Goal: Find specific page/section: Find specific page/section

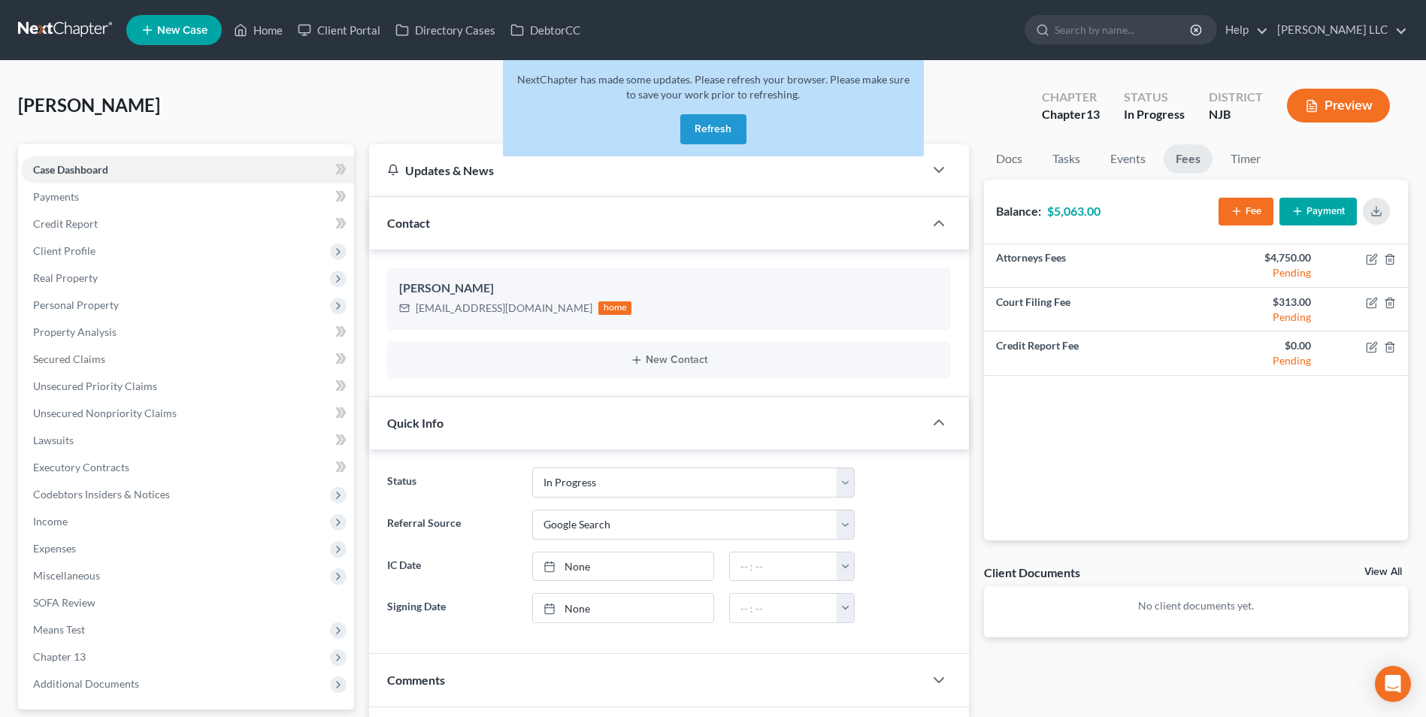
select select "9"
select select "4"
click at [66, 24] on link at bounding box center [66, 30] width 96 height 27
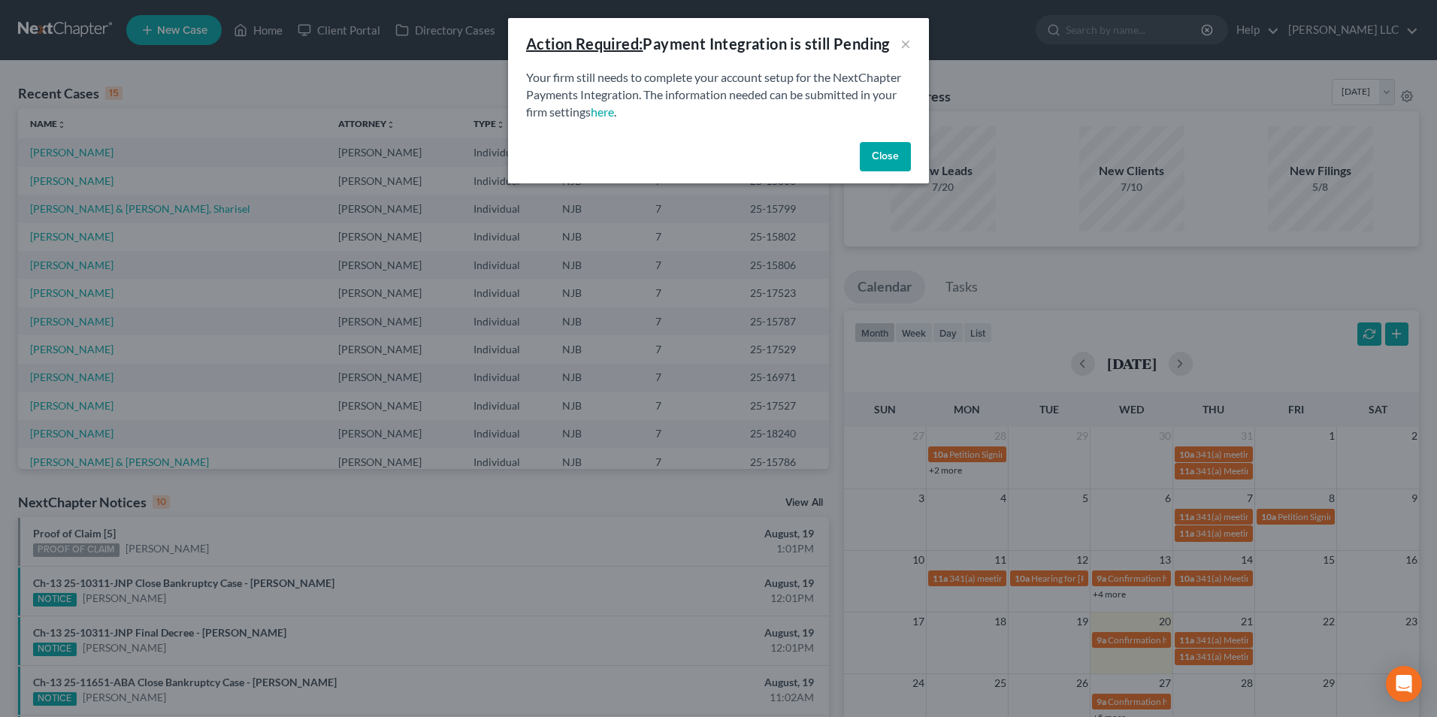
click at [882, 158] on button "Close" at bounding box center [885, 157] width 51 height 30
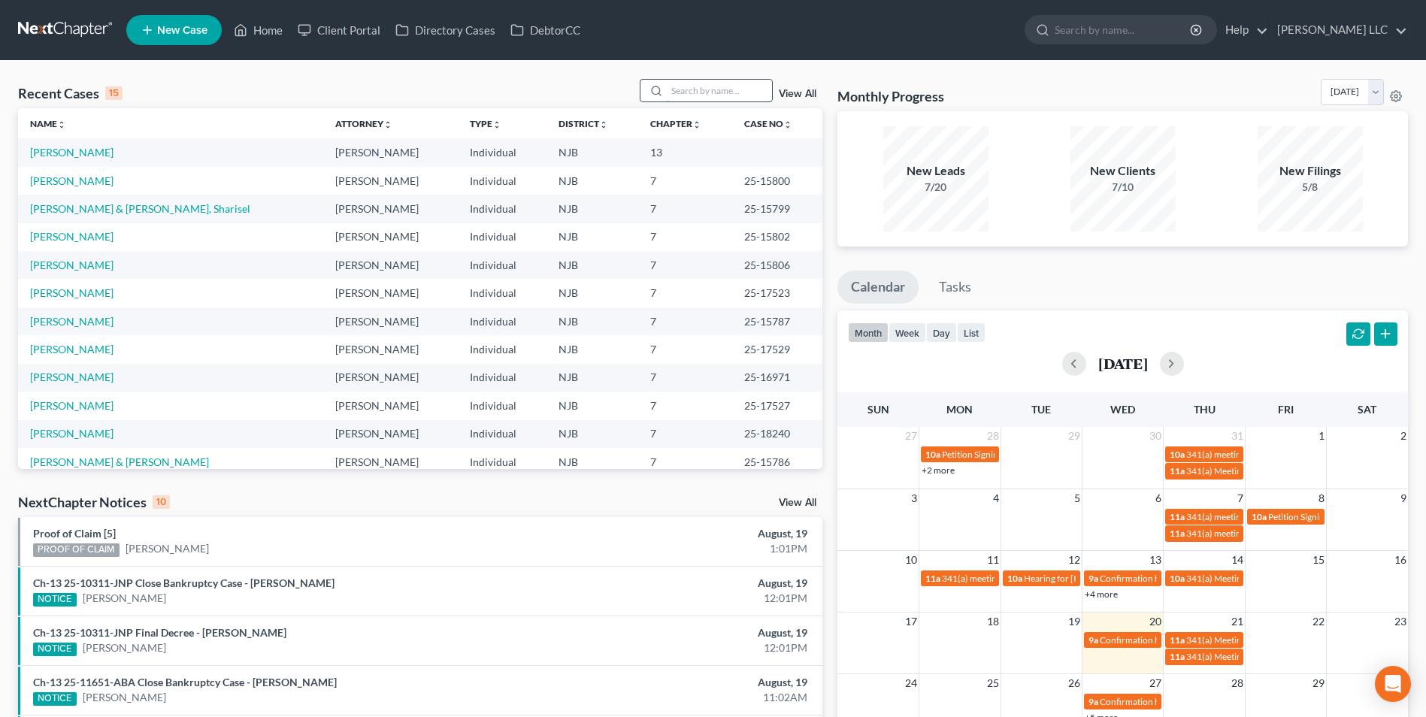
click at [714, 96] on input "search" at bounding box center [719, 91] width 105 height 22
type input "[PERSON_NAME]"
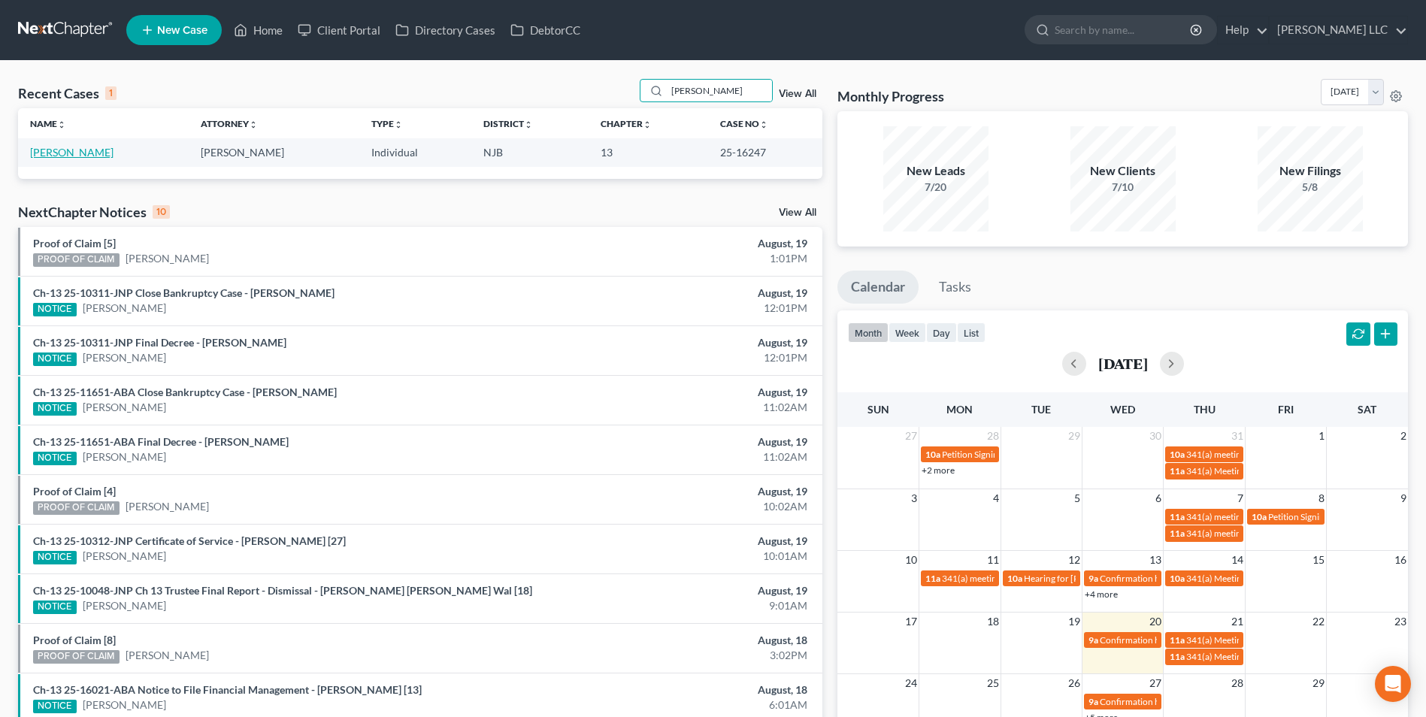
click at [68, 153] on link "[PERSON_NAME]" at bounding box center [71, 152] width 83 height 13
select select "4"
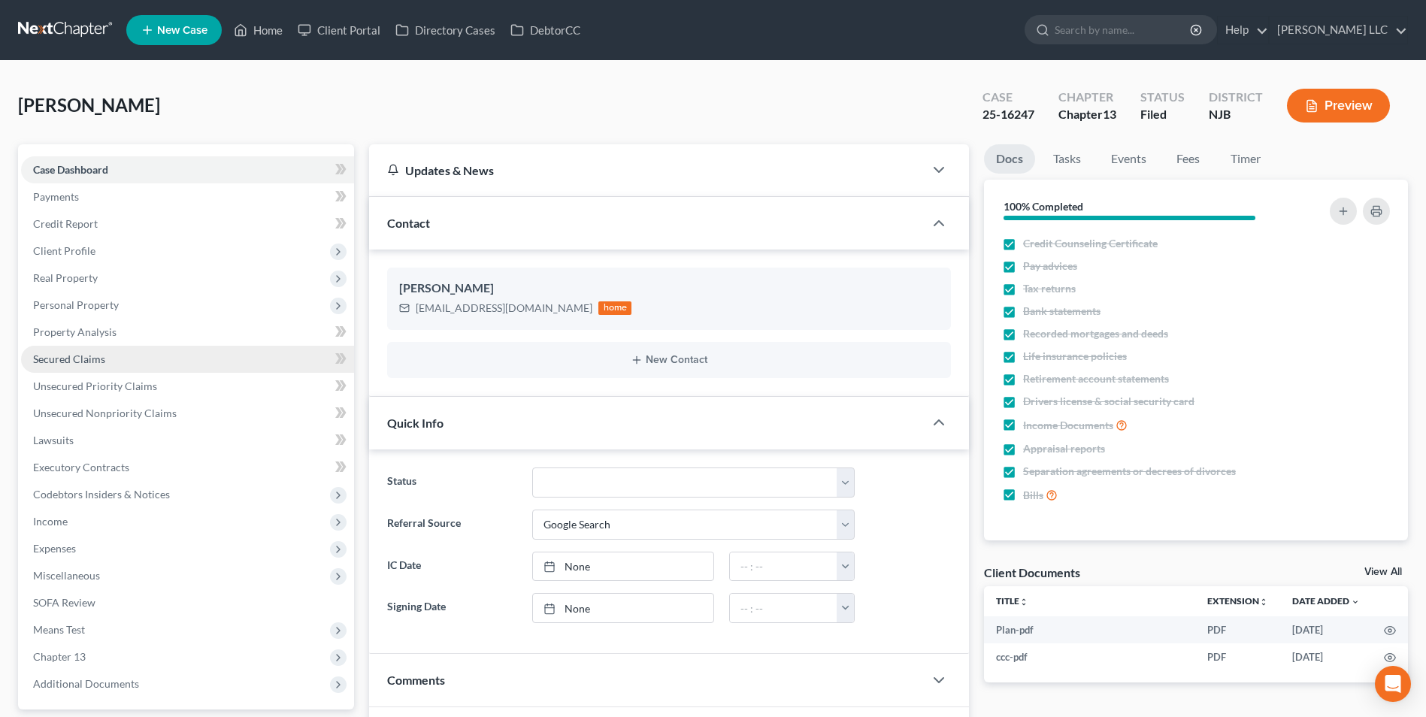
click at [80, 363] on span "Secured Claims" at bounding box center [69, 359] width 72 height 13
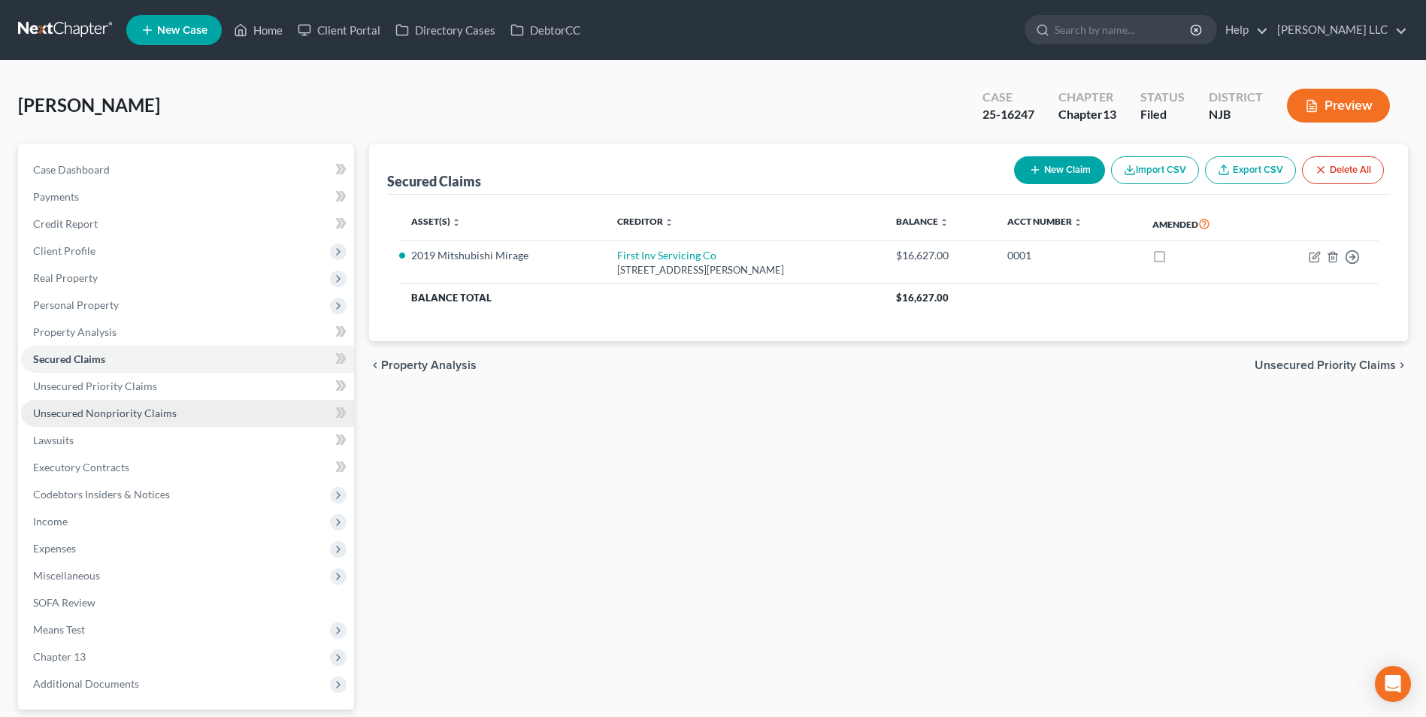
click at [87, 414] on span "Unsecured Nonpriority Claims" at bounding box center [105, 413] width 144 height 13
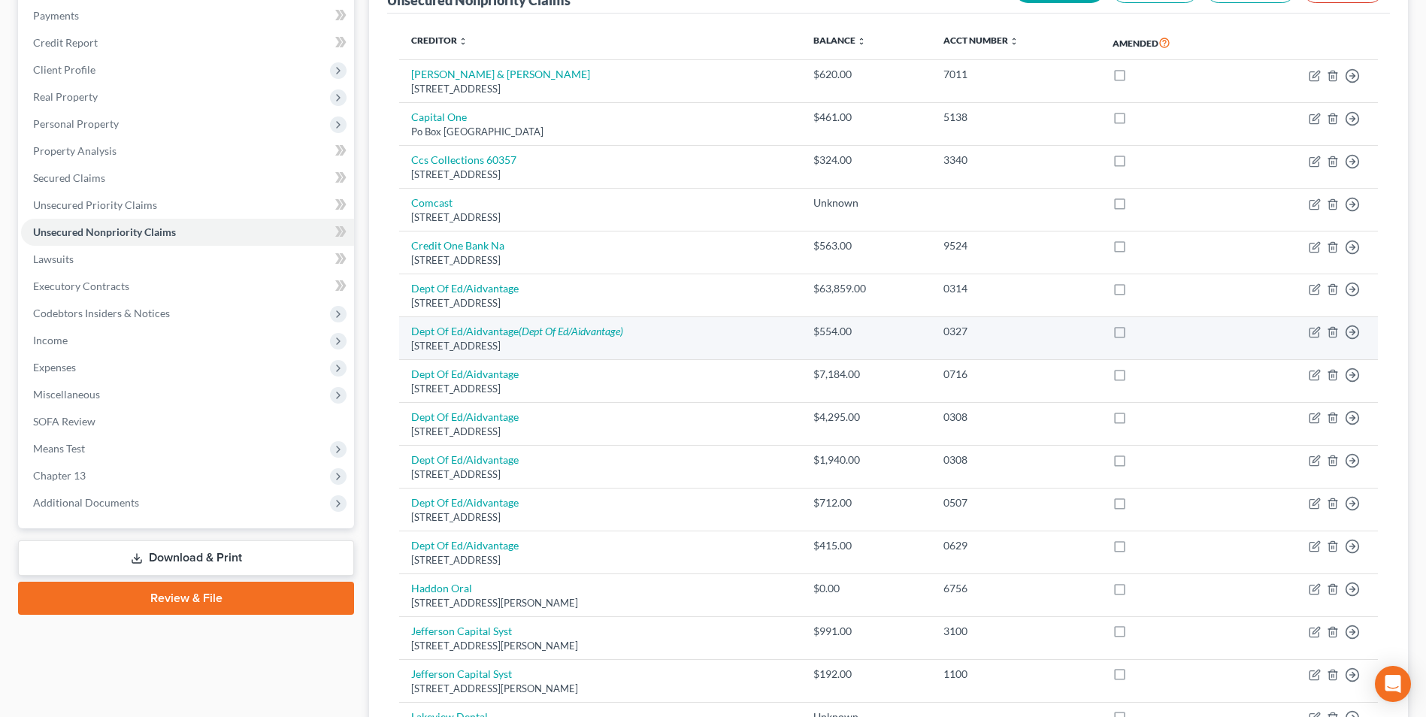
scroll to position [168, 0]
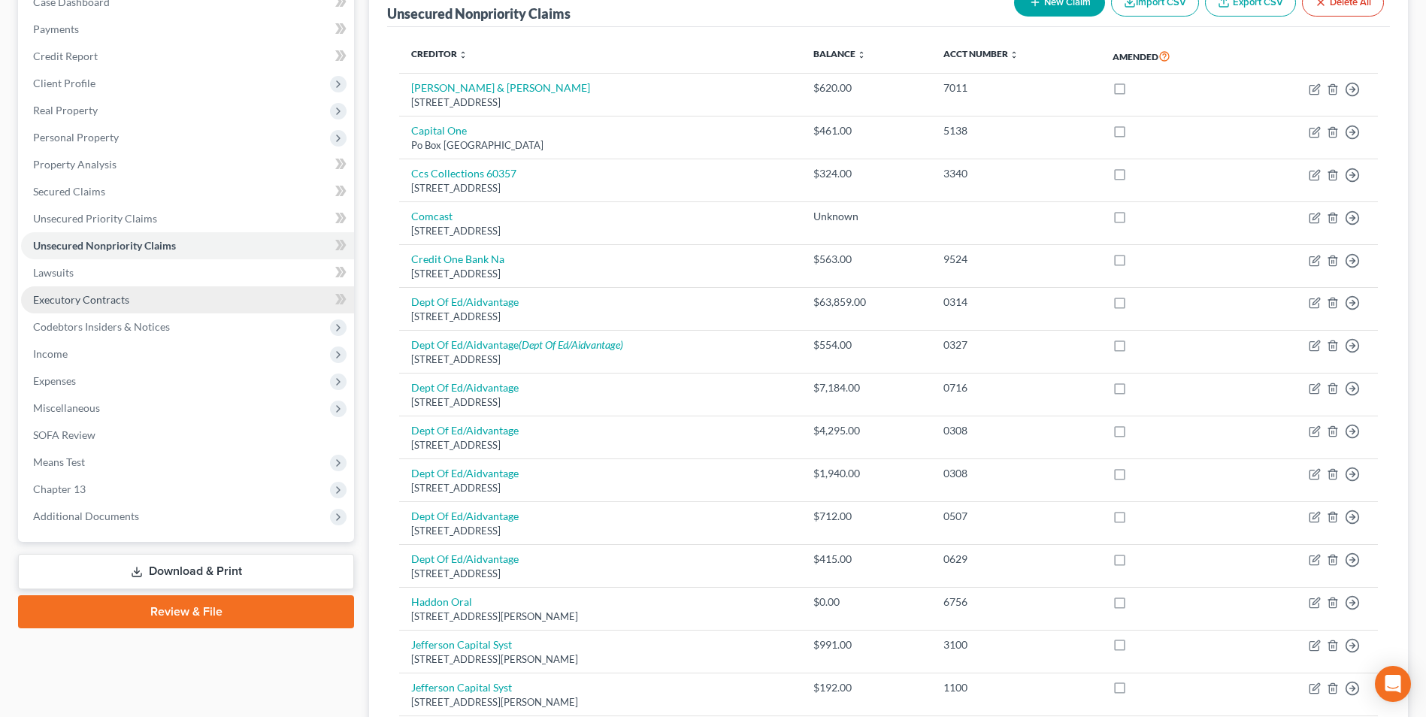
click at [104, 302] on span "Executory Contracts" at bounding box center [81, 299] width 96 height 13
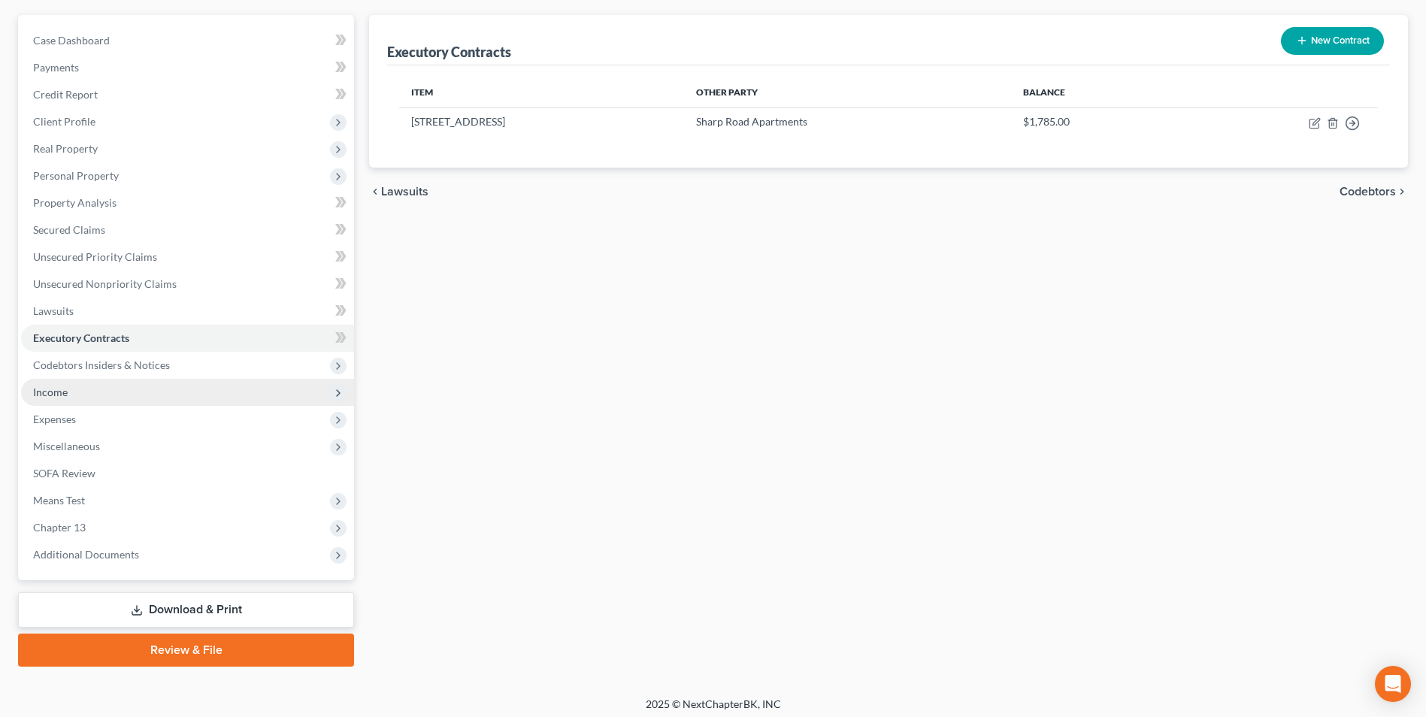
scroll to position [136, 0]
